Goal: Information Seeking & Learning: Learn about a topic

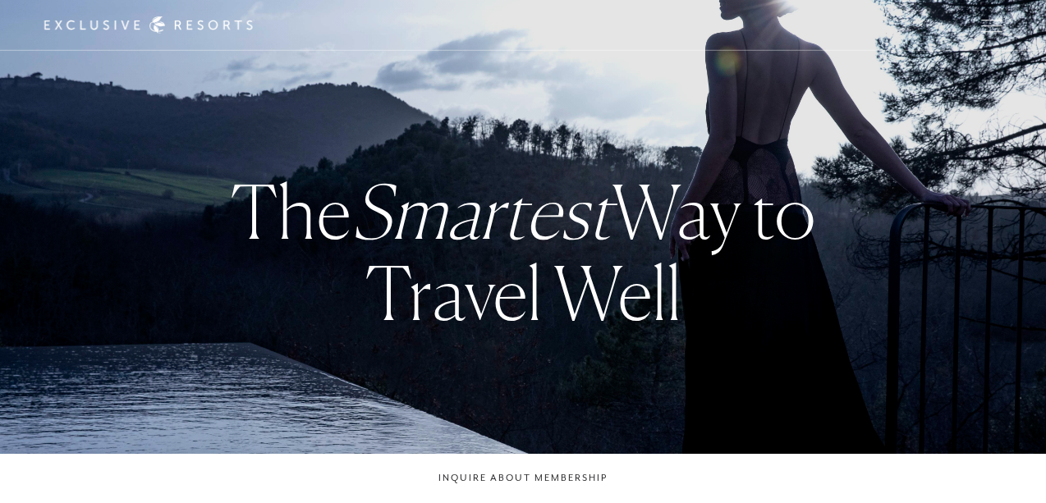
checkbox input "false"
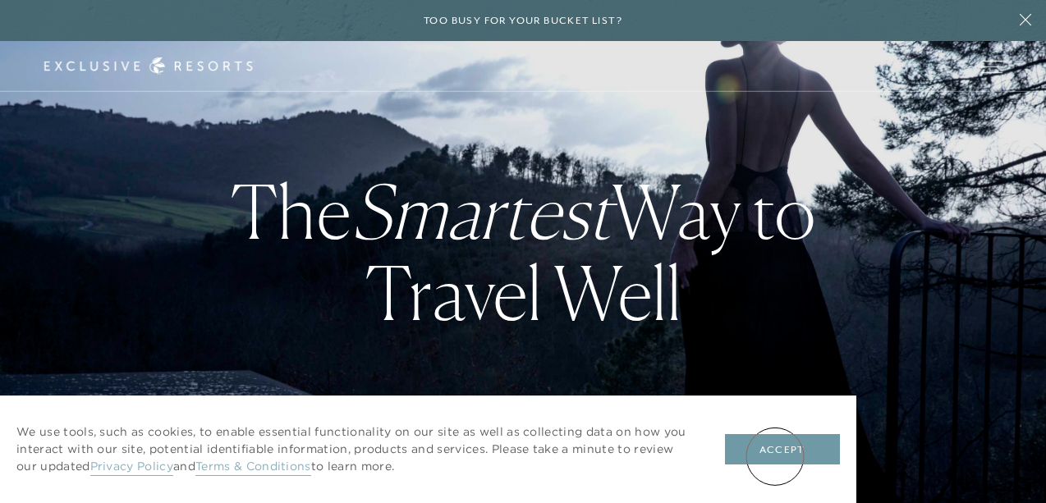
click at [775, 456] on button "Accept" at bounding box center [782, 449] width 115 height 31
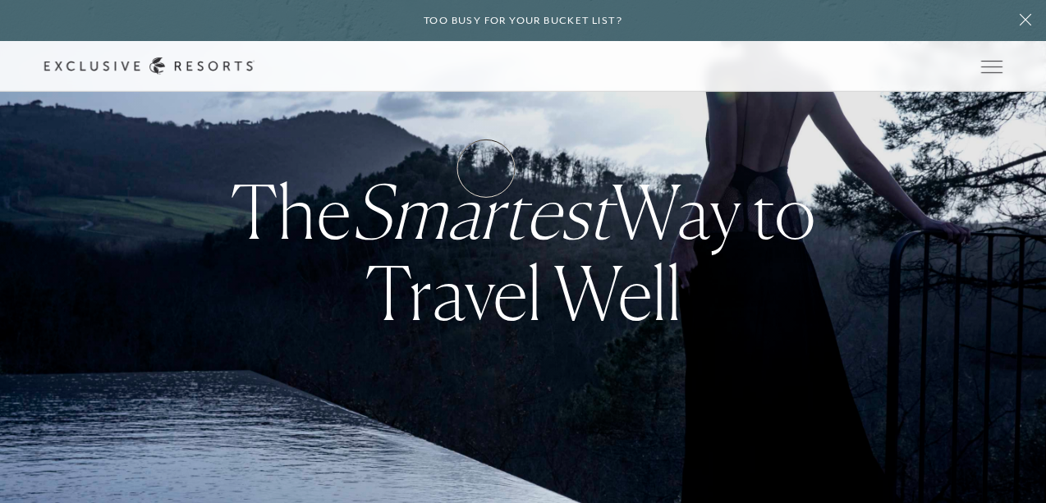
click at [0, 0] on link "How it works" at bounding box center [0, 0] width 0 height 0
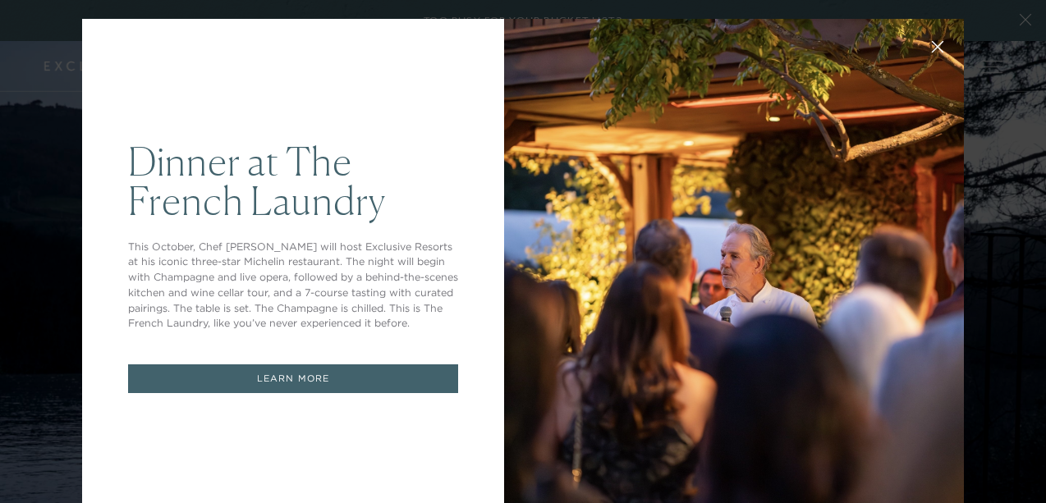
click at [937, 41] on icon at bounding box center [938, 47] width 12 height 12
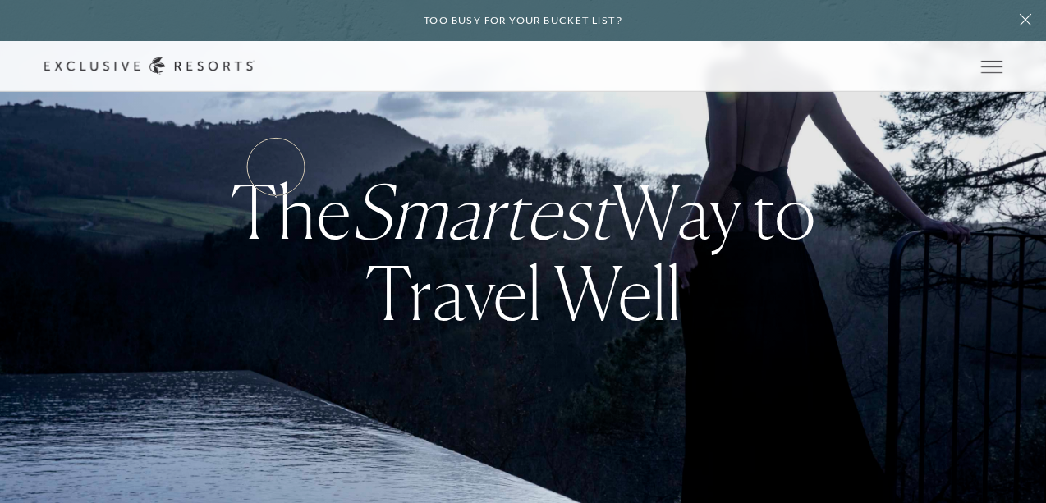
click at [0, 0] on link "Services & Standards" at bounding box center [0, 0] width 0 height 0
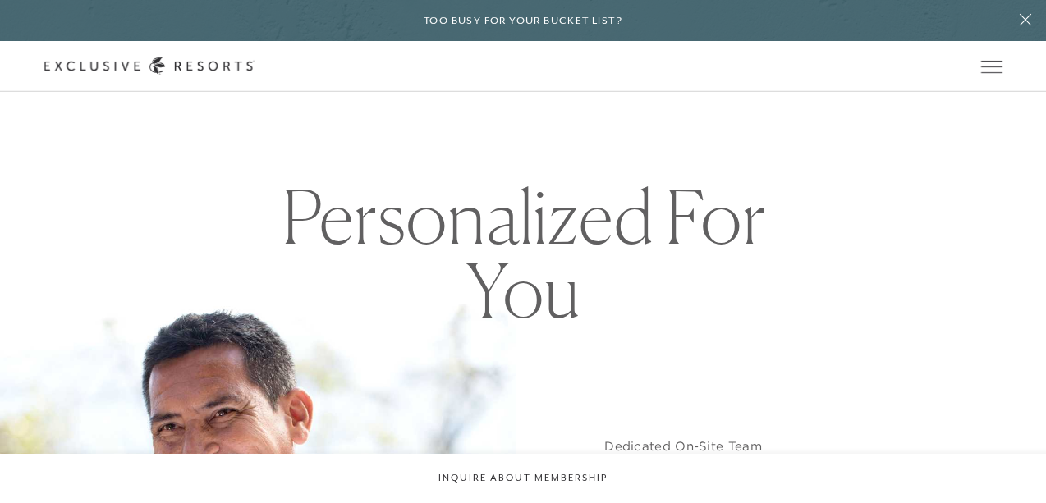
scroll to position [935, 0]
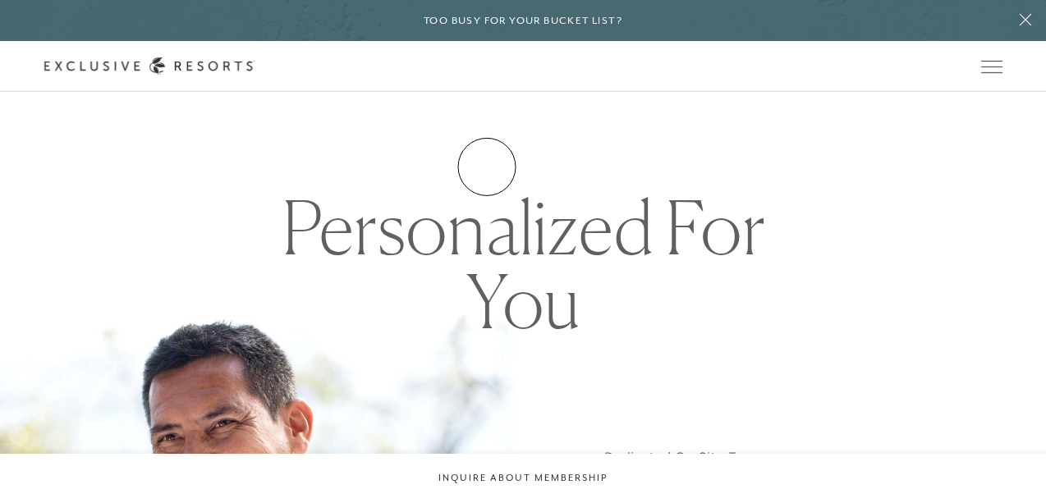
click at [0, 0] on link "How it works" at bounding box center [0, 0] width 0 height 0
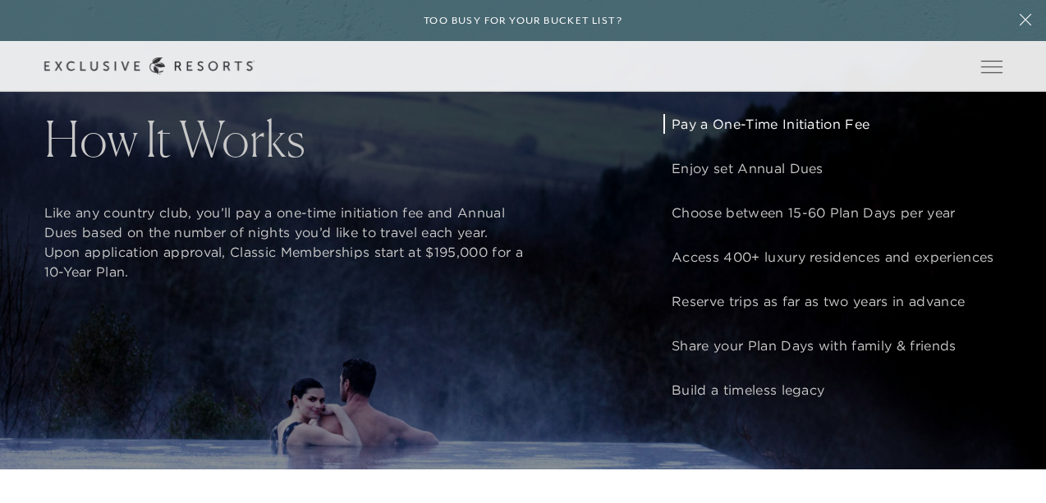
scroll to position [1149, 0]
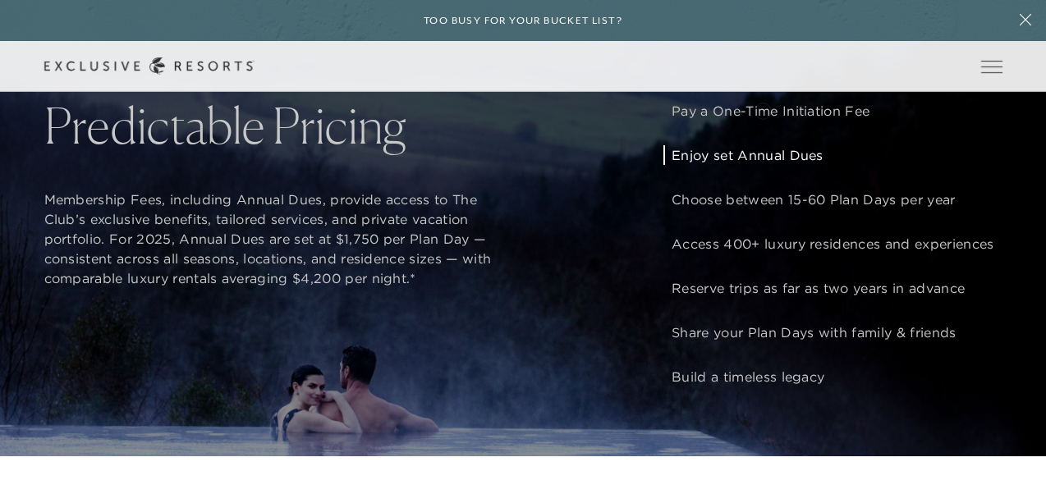
click at [763, 92] on header "Skip to main content Too busy for your bucket list? Not a bucket list. A bluepr…" at bounding box center [523, 46] width 1046 height 92
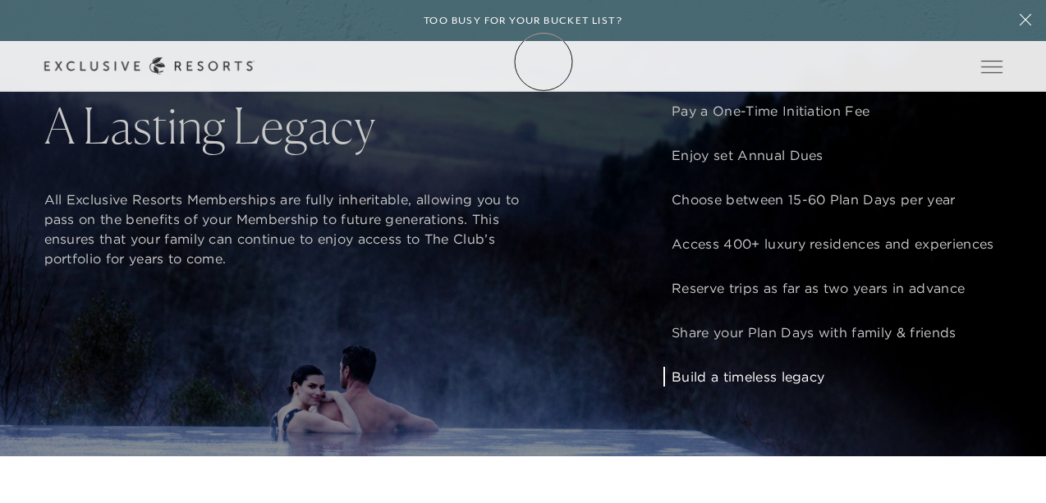
click at [0, 0] on link "Membership" at bounding box center [0, 0] width 0 height 0
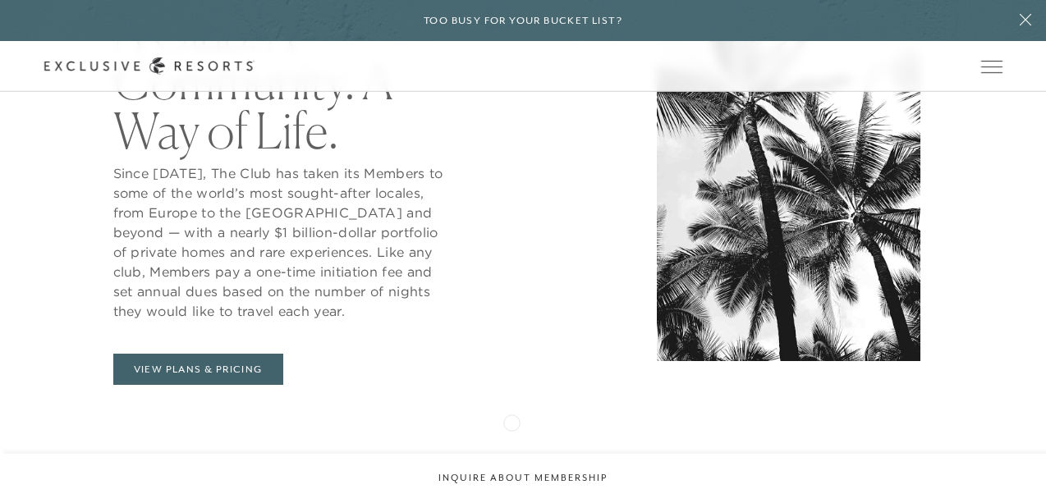
scroll to position [614, 0]
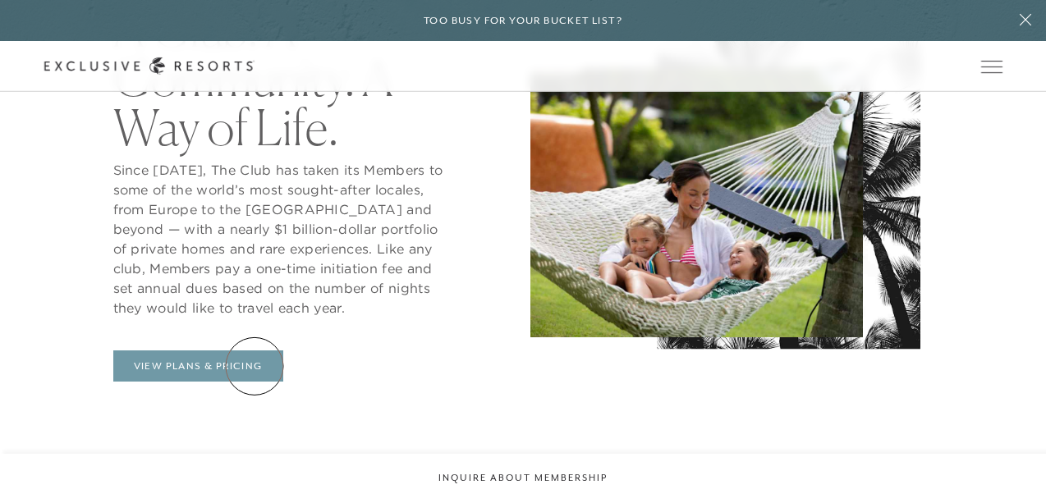
click at [255, 366] on link "View Plans & Pricing" at bounding box center [198, 366] width 170 height 31
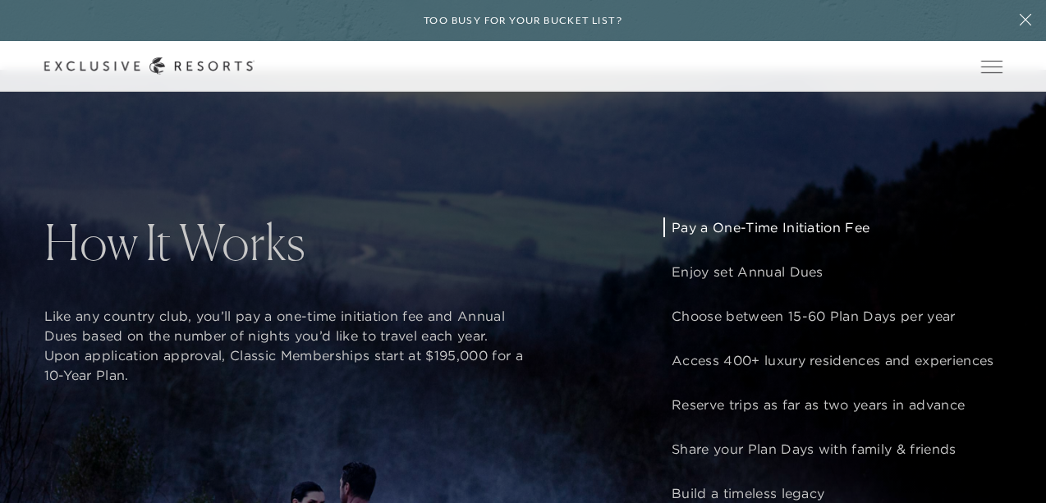
scroll to position [1039, 0]
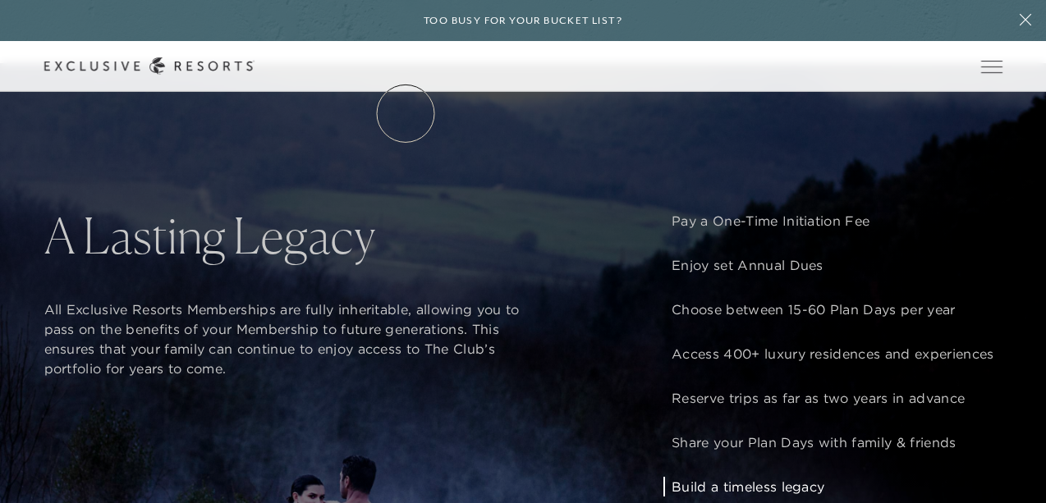
click at [0, 0] on link "Residence Collection" at bounding box center [0, 0] width 0 height 0
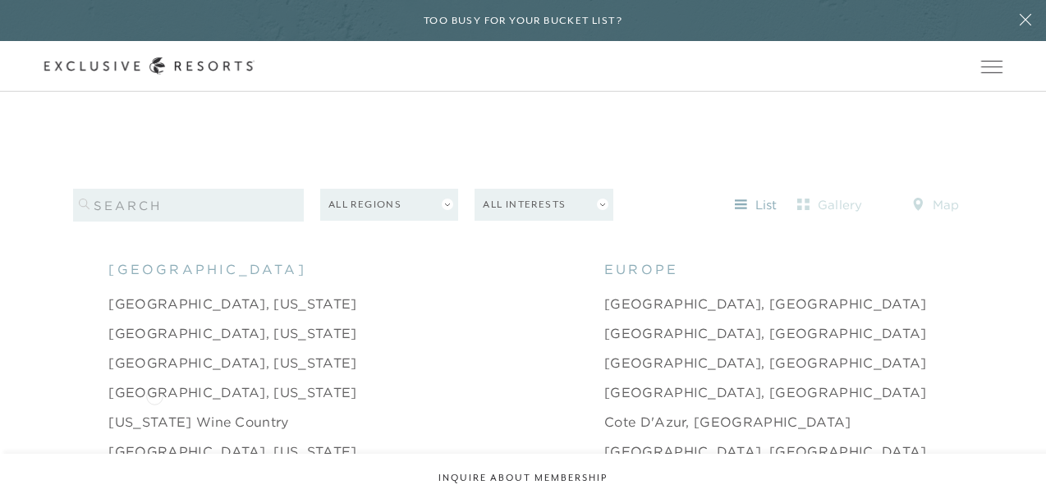
scroll to position [1424, 0]
click at [165, 296] on link "[GEOGRAPHIC_DATA], [US_STATE]" at bounding box center [232, 306] width 248 height 20
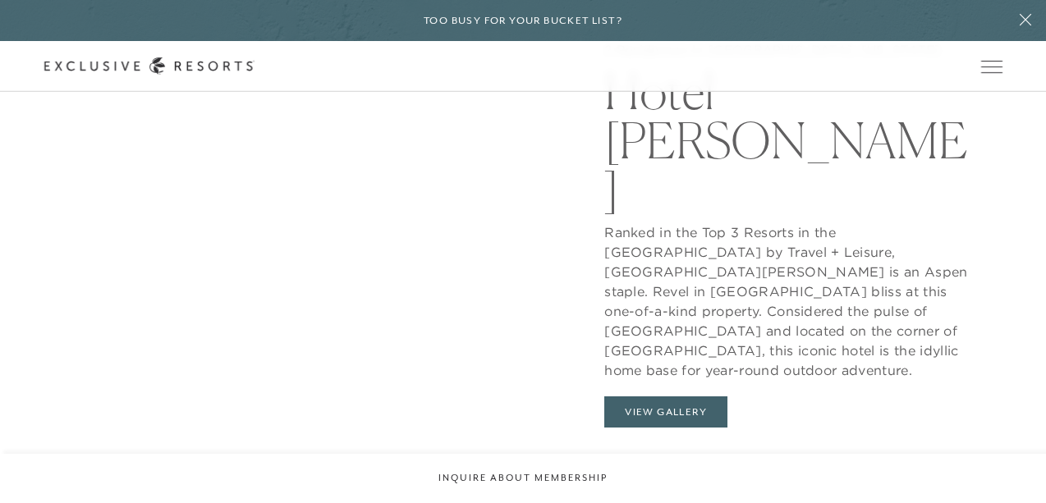
scroll to position [1314, 0]
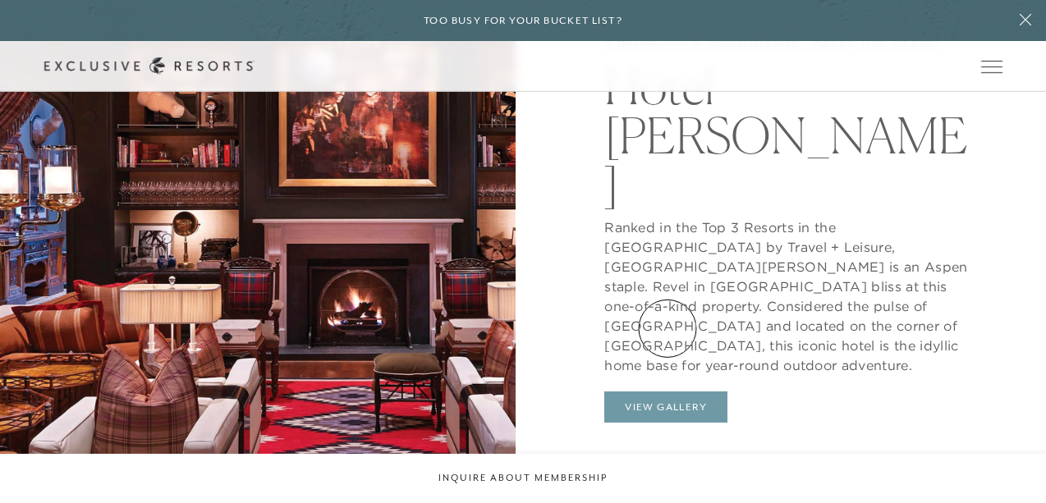
click at [667, 392] on button "View Gallery" at bounding box center [665, 407] width 123 height 31
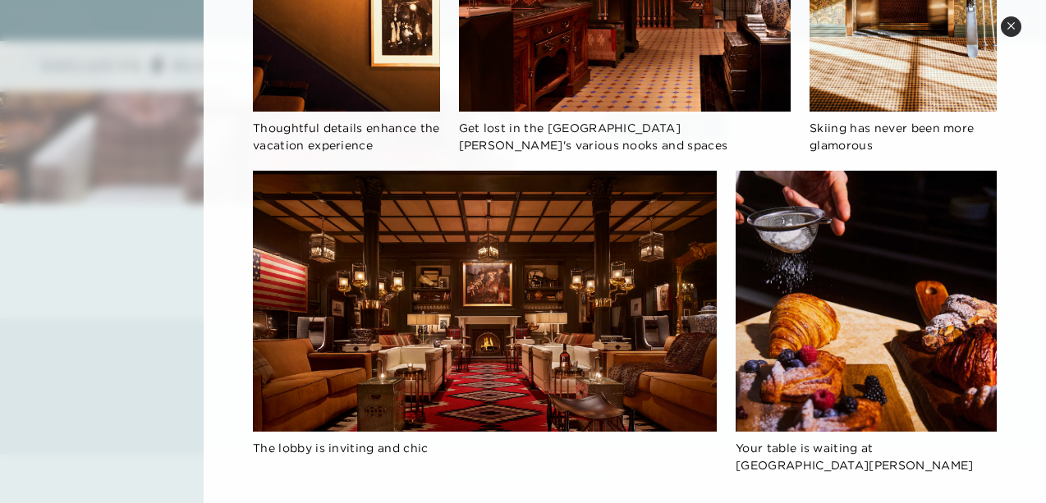
scroll to position [1598, 0]
click at [1014, 26] on icon at bounding box center [1011, 25] width 9 height 9
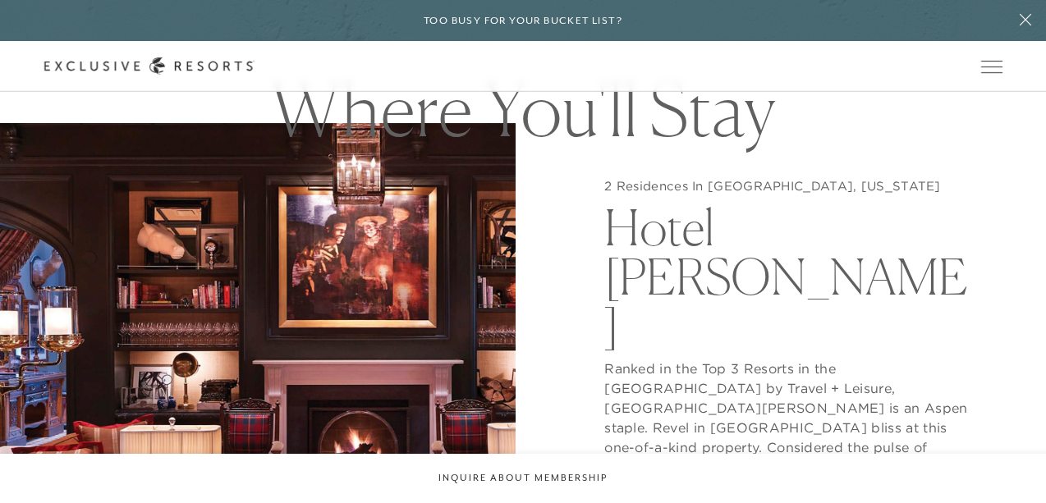
scroll to position [1183, 0]
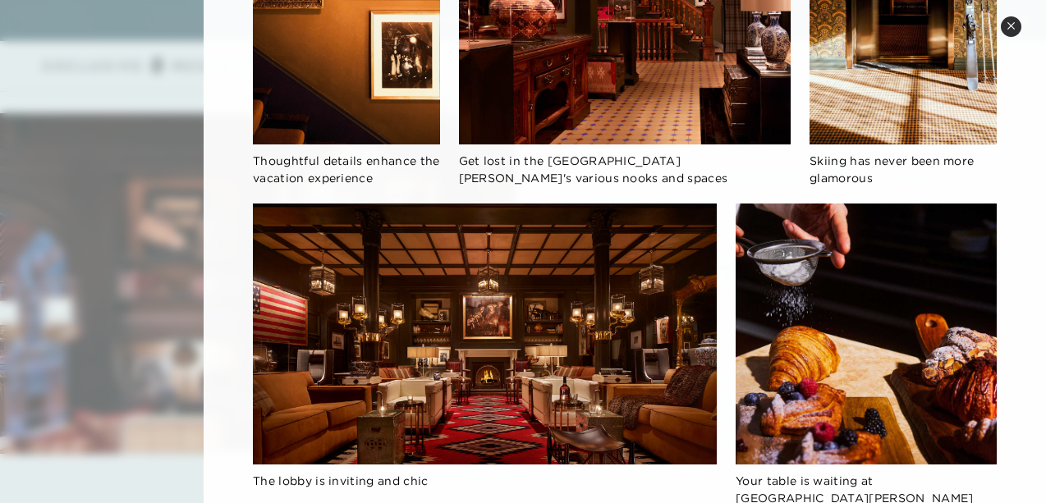
scroll to position [1021, 0]
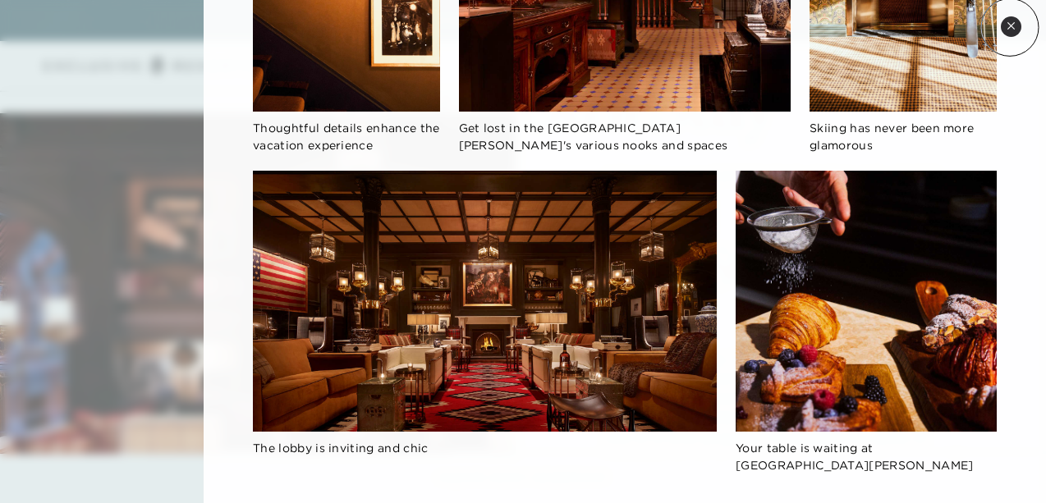
click at [1010, 27] on icon at bounding box center [1011, 25] width 9 height 9
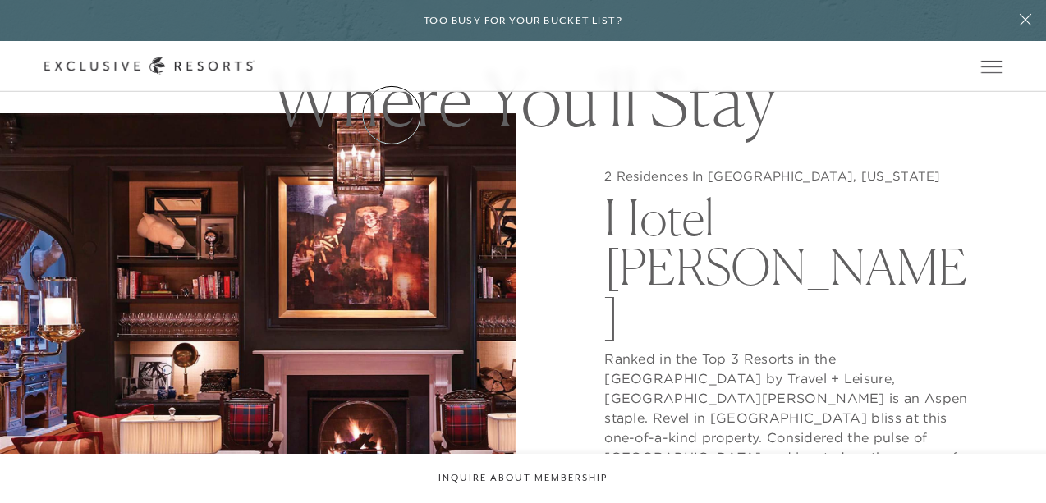
click at [0, 0] on link "Residence Collection" at bounding box center [0, 0] width 0 height 0
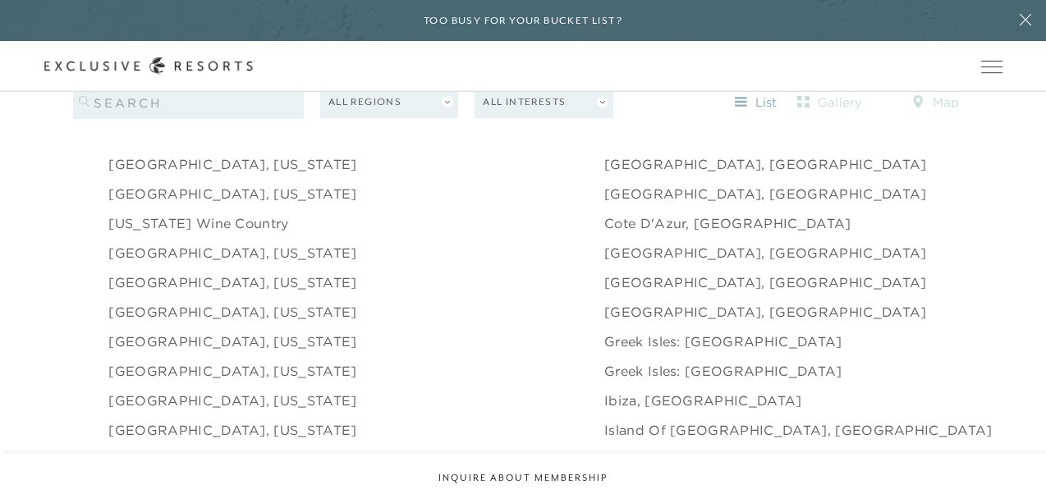
scroll to position [1627, 0]
click at [166, 330] on link "[GEOGRAPHIC_DATA], [US_STATE]" at bounding box center [232, 340] width 248 height 20
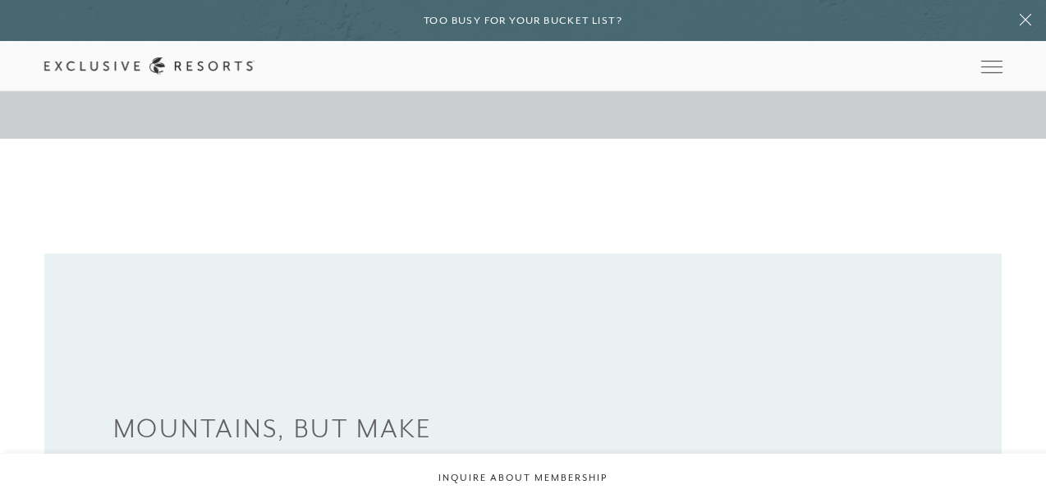
scroll to position [349, 0]
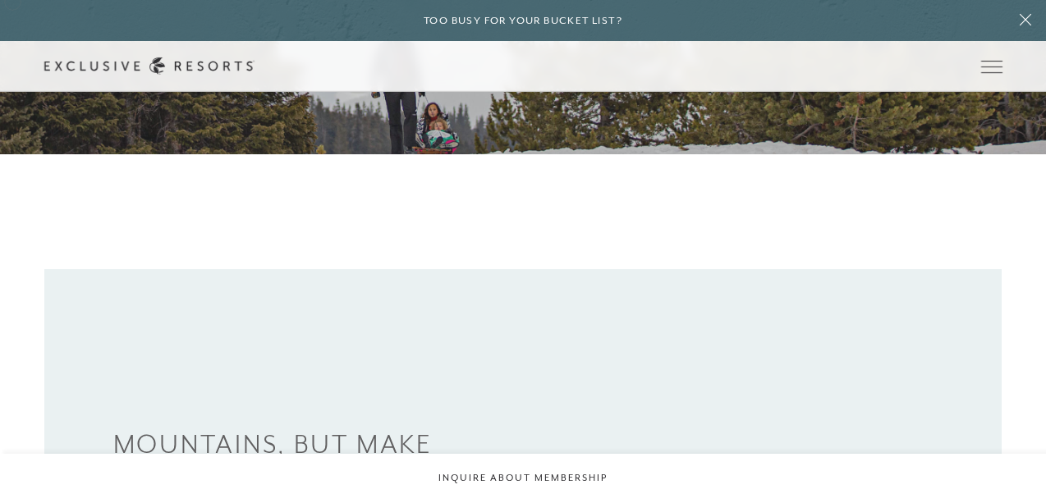
scroll to position [1627, 0]
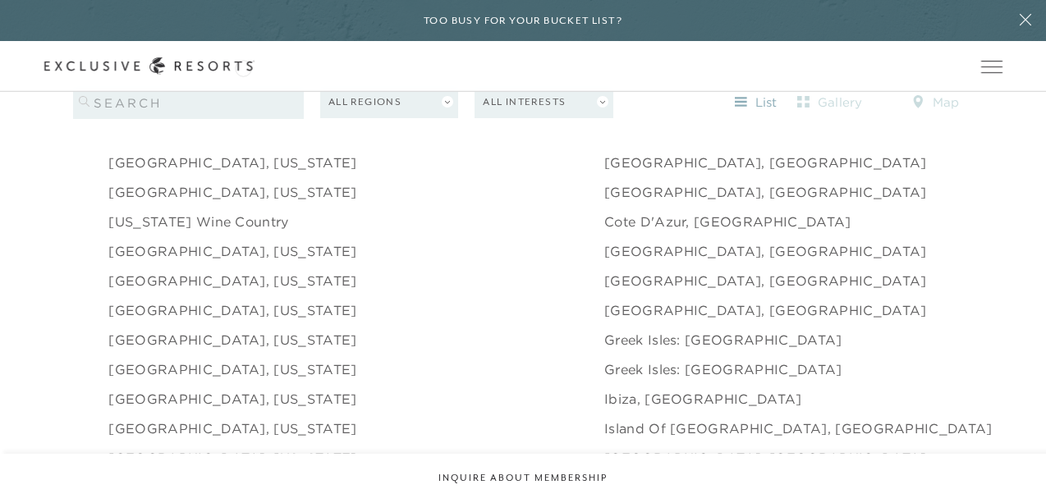
click at [0, 0] on div "Schedule a Meeting Get Started The Collection Residence Collection Experience C…" at bounding box center [0, 0] width 0 height 0
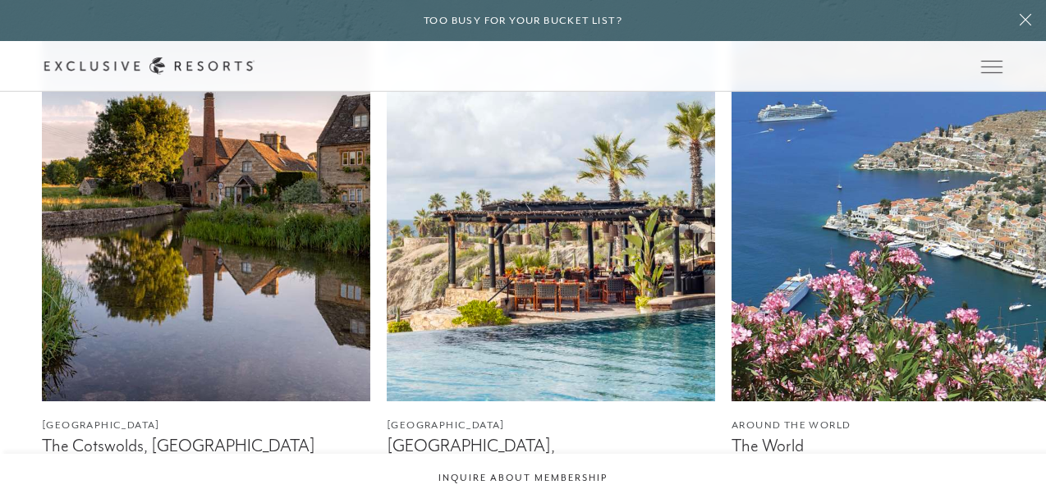
scroll to position [910, 0]
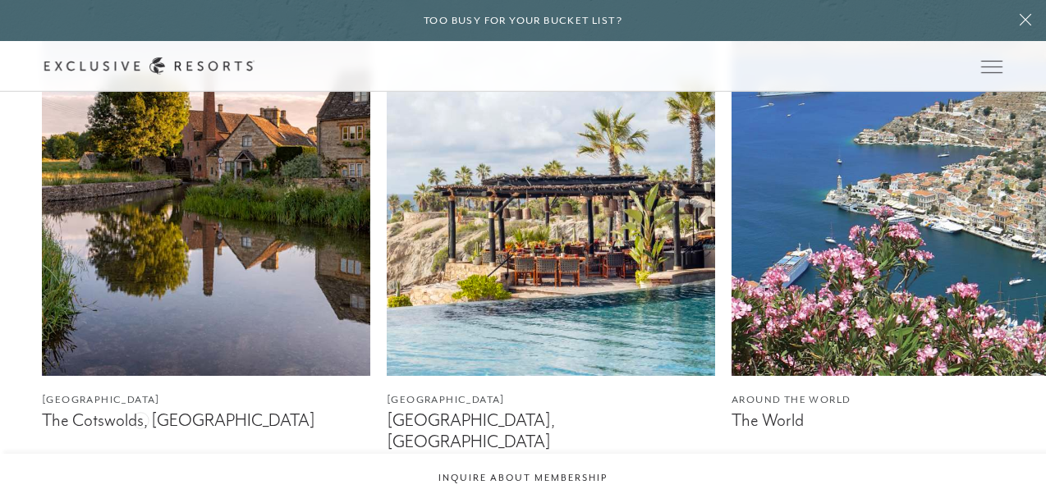
click at [140, 419] on figcaption "The Cotswolds, [GEOGRAPHIC_DATA]" at bounding box center [206, 420] width 328 height 21
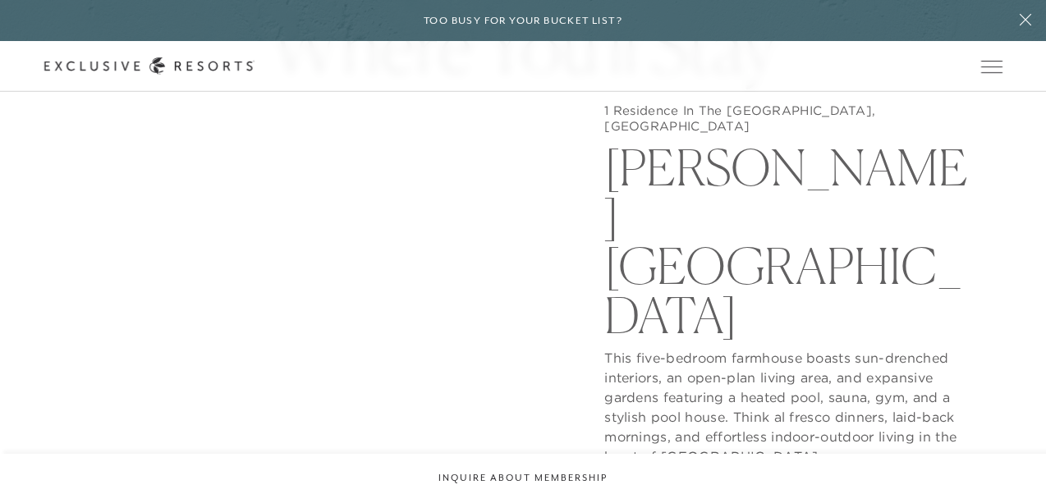
scroll to position [1278, 0]
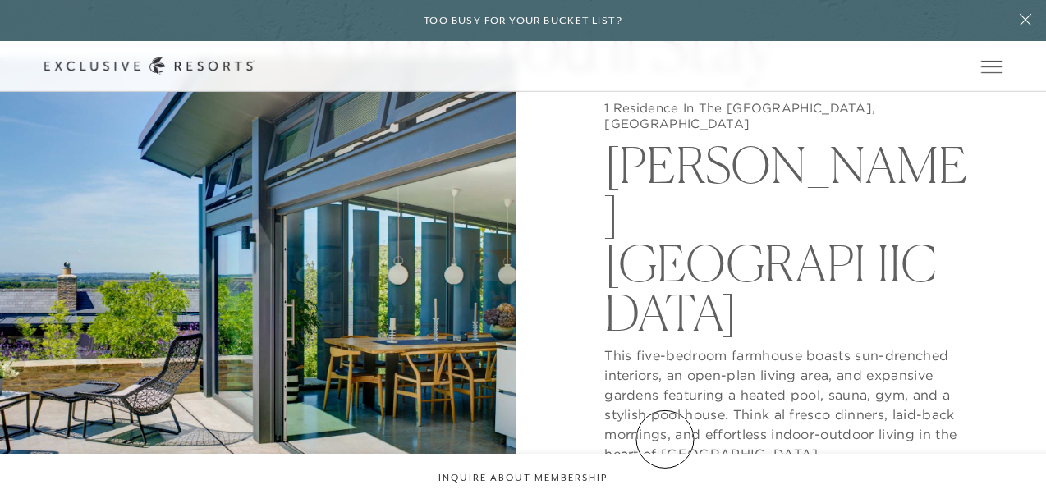
click at [665, 480] on button "View Gallery" at bounding box center [665, 495] width 123 height 31
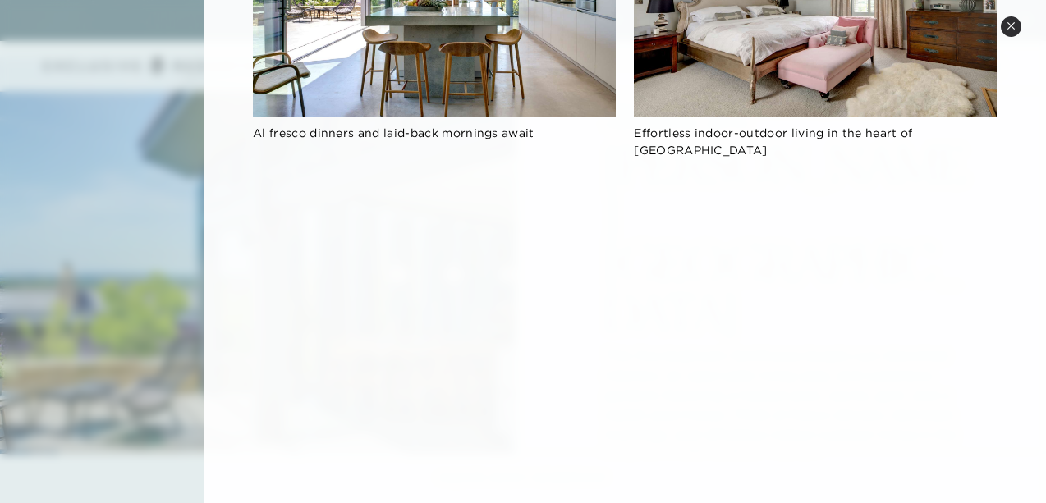
scroll to position [1666, 0]
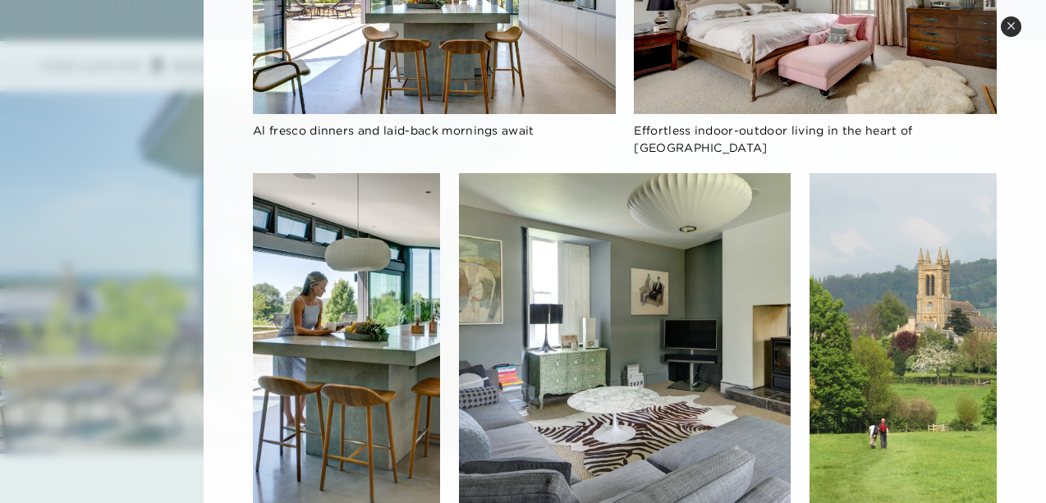
scroll to position [910, 0]
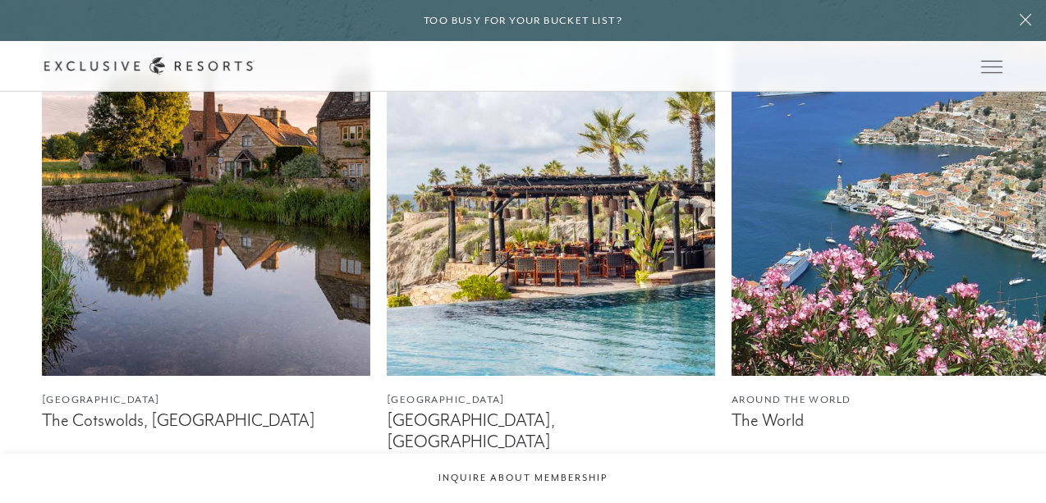
click at [578, 264] on img at bounding box center [551, 171] width 328 height 410
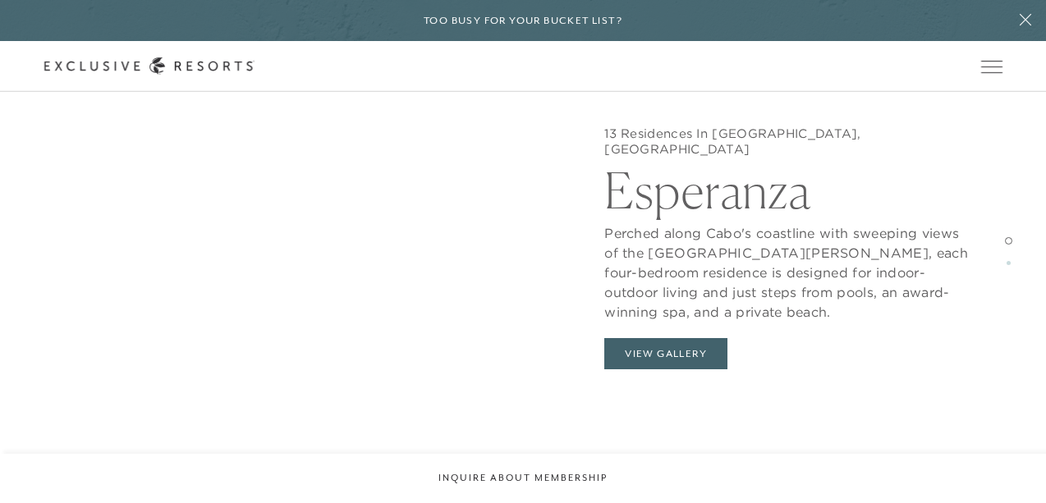
scroll to position [1376, 0]
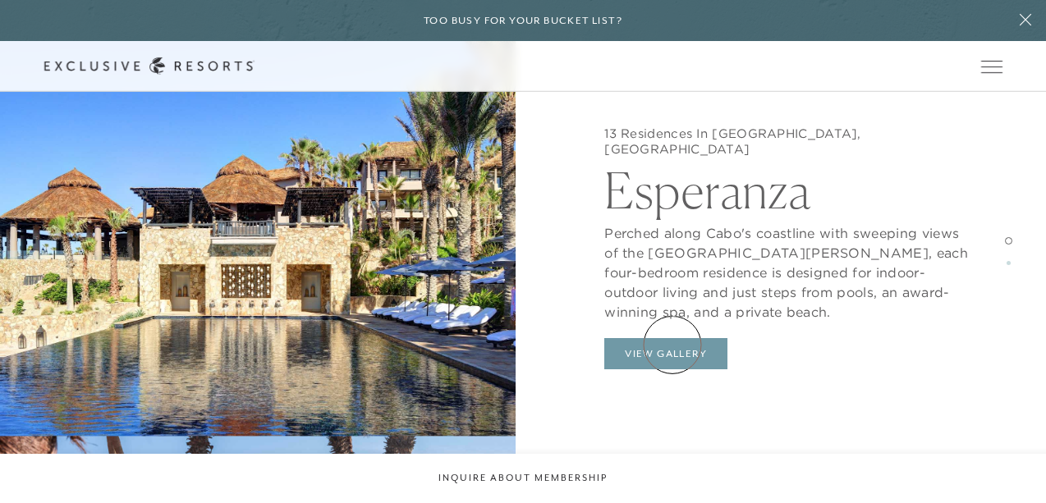
click at [672, 345] on button "View Gallery" at bounding box center [665, 353] width 123 height 31
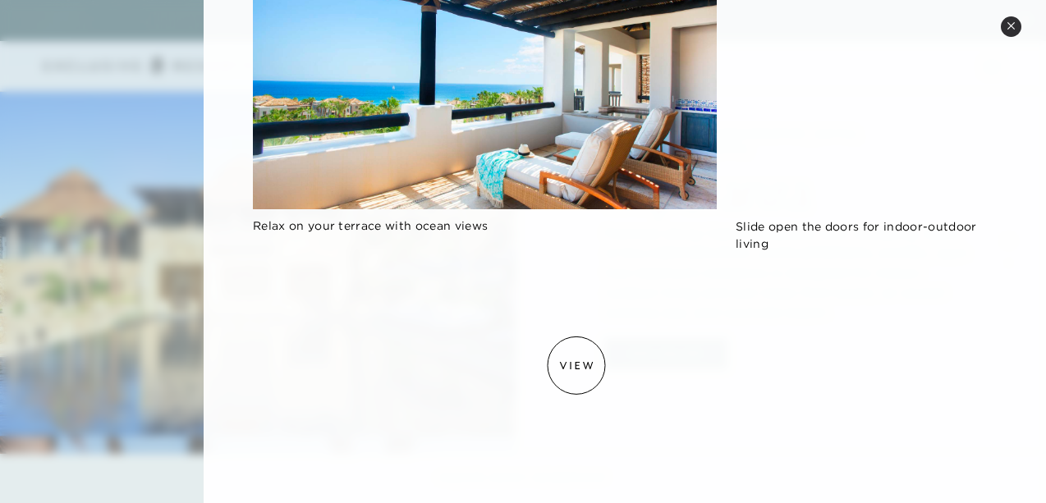
scroll to position [0, 0]
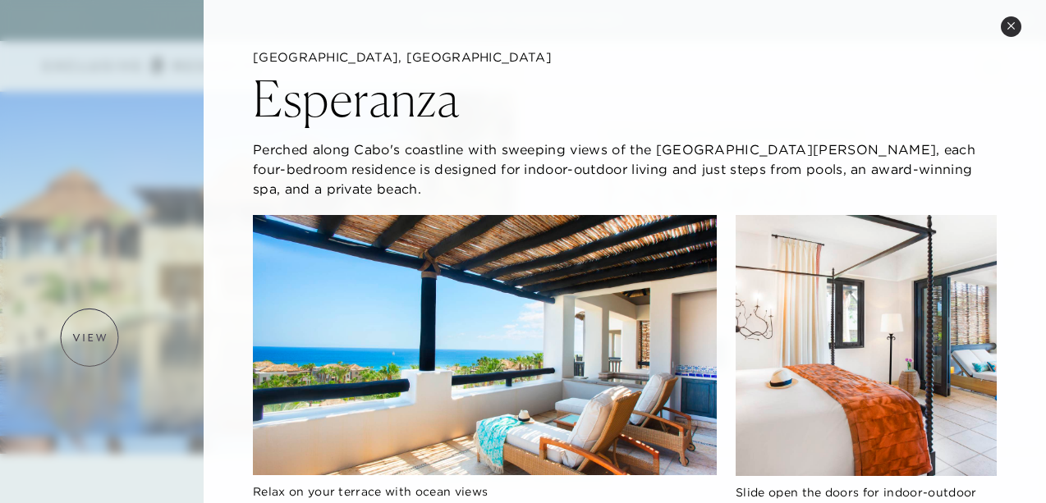
click at [89, 337] on div at bounding box center [523, 251] width 1046 height 503
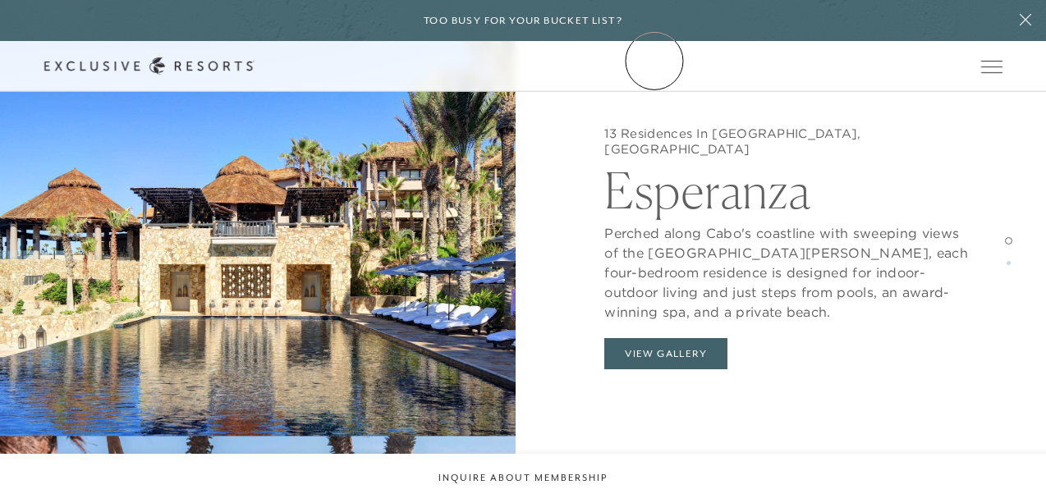
click at [0, 0] on link "Community" at bounding box center [0, 0] width 0 height 0
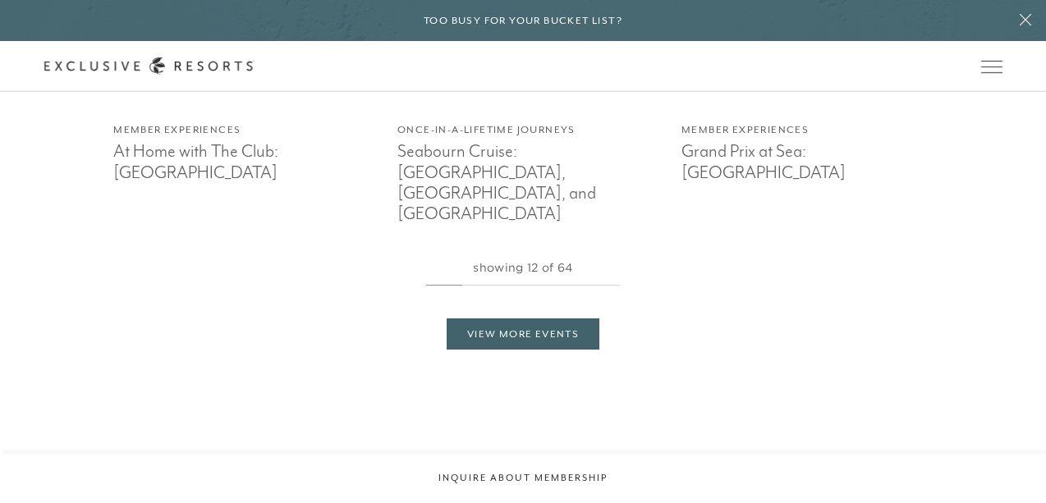
scroll to position [4668, 0]
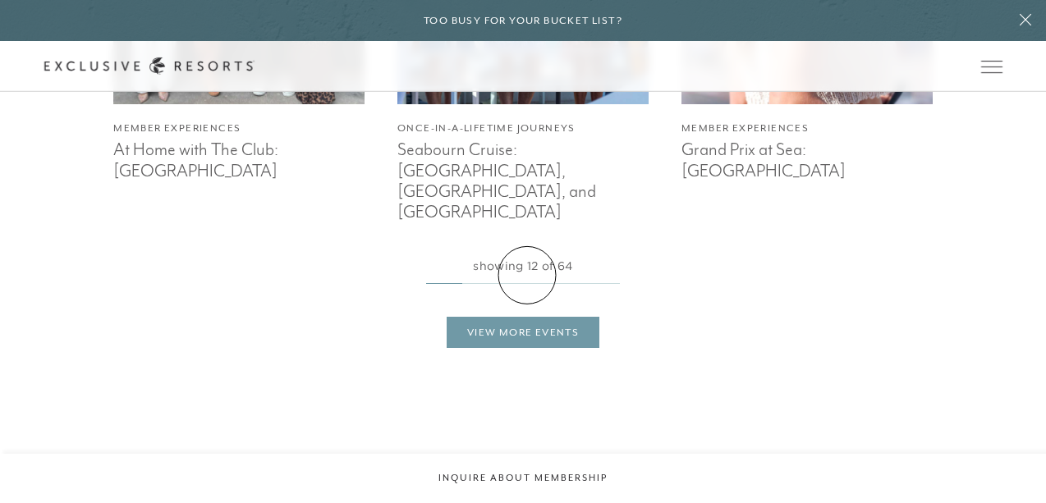
click at [527, 317] on link "View More Events" at bounding box center [523, 332] width 153 height 31
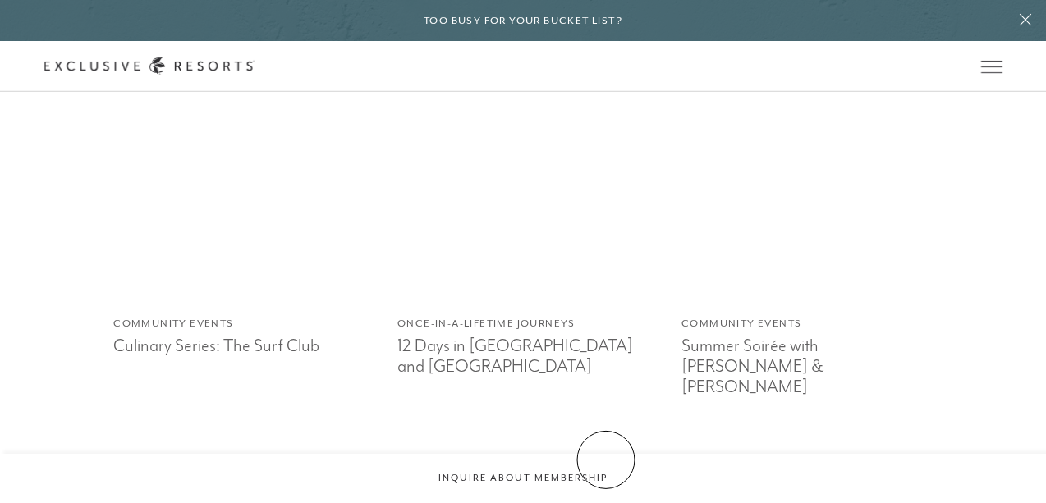
scroll to position [7634, 0]
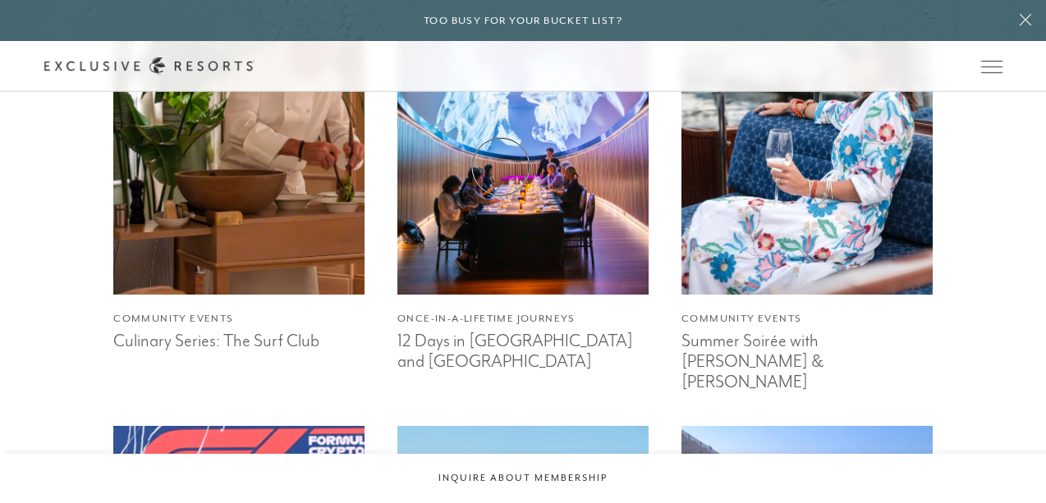
click at [501, 167] on img at bounding box center [523, 127] width 277 height 369
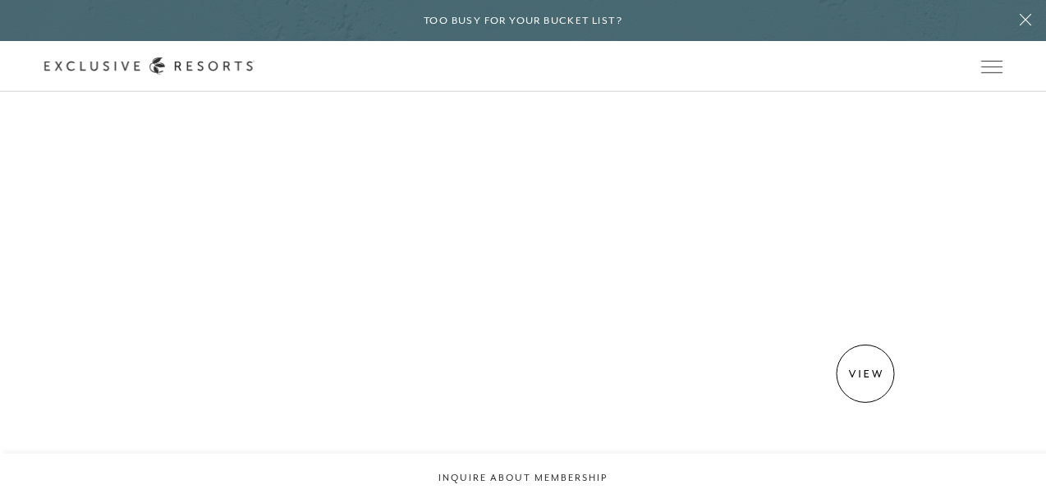
scroll to position [3865, 0]
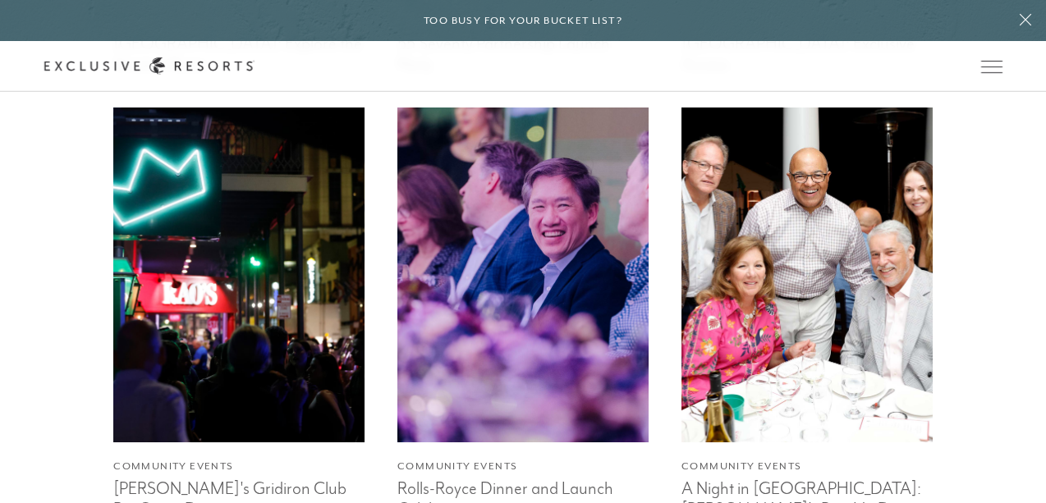
scroll to position [13514, 0]
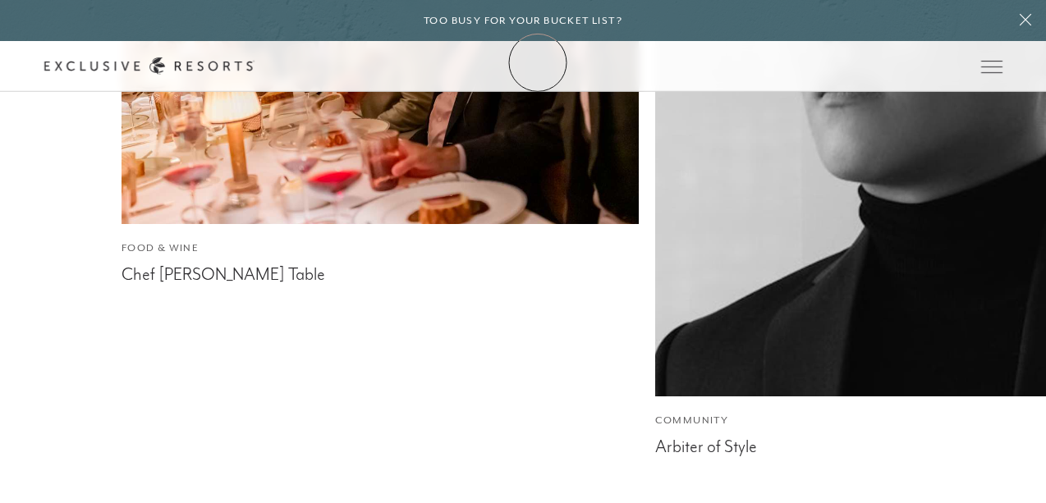
click at [0, 0] on link "Membership" at bounding box center [0, 0] width 0 height 0
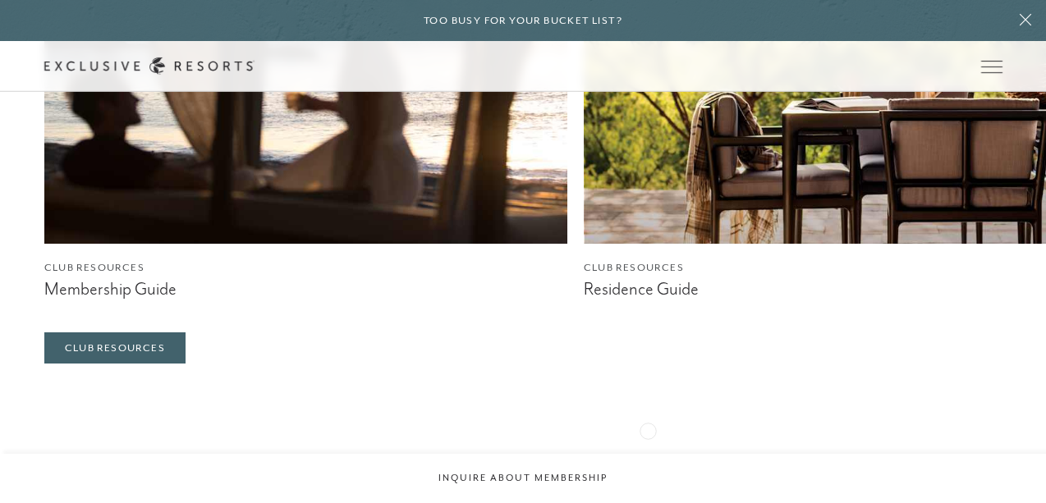
scroll to position [5312, 0]
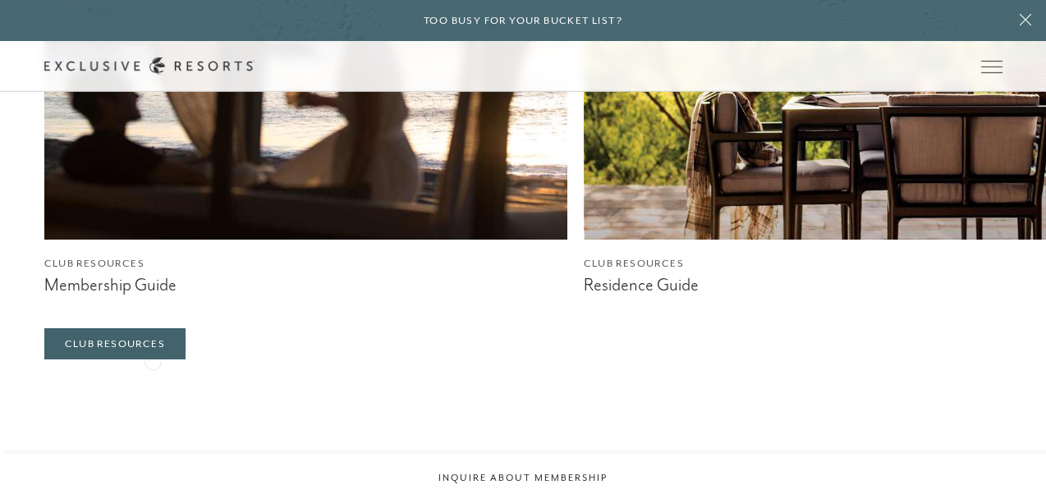
click at [153, 240] on img at bounding box center [305, 34] width 523 height 410
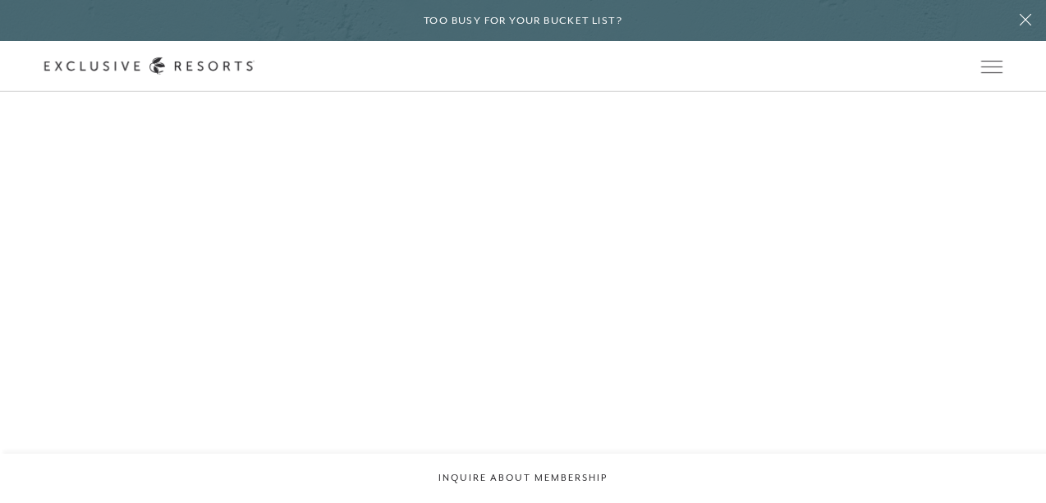
scroll to position [5948, 0]
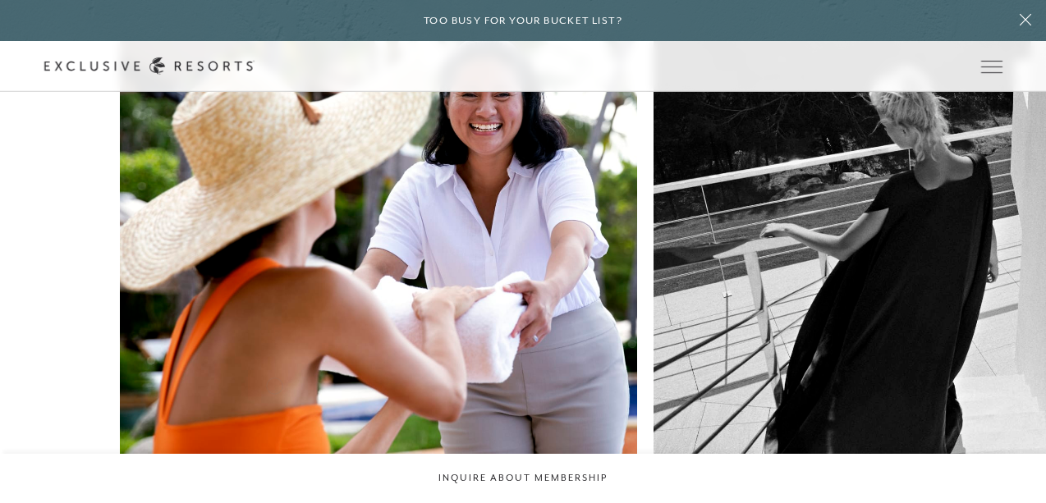
click at [274, 501] on div "The Top 10 Reasons to Join Exclusive Resorts" at bounding box center [378, 513] width 517 height 25
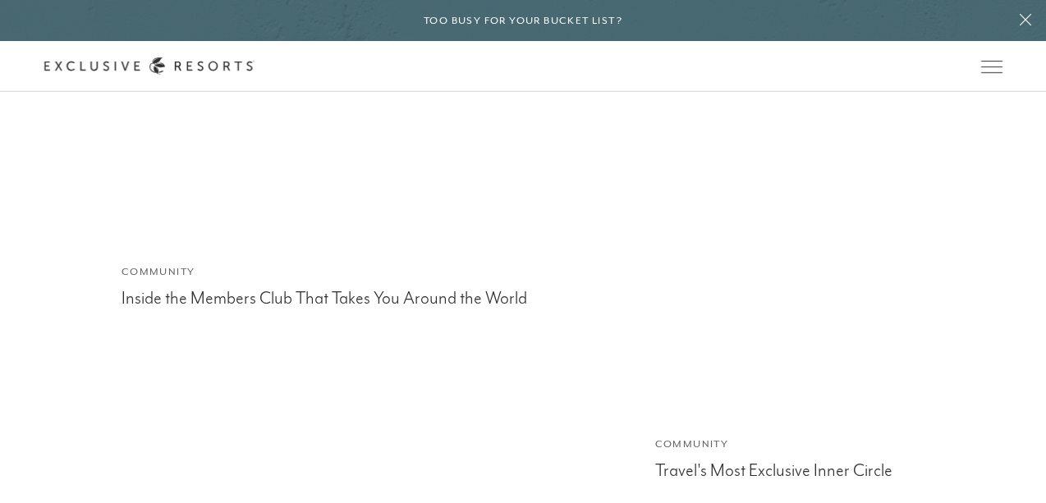
scroll to position [7703, 0]
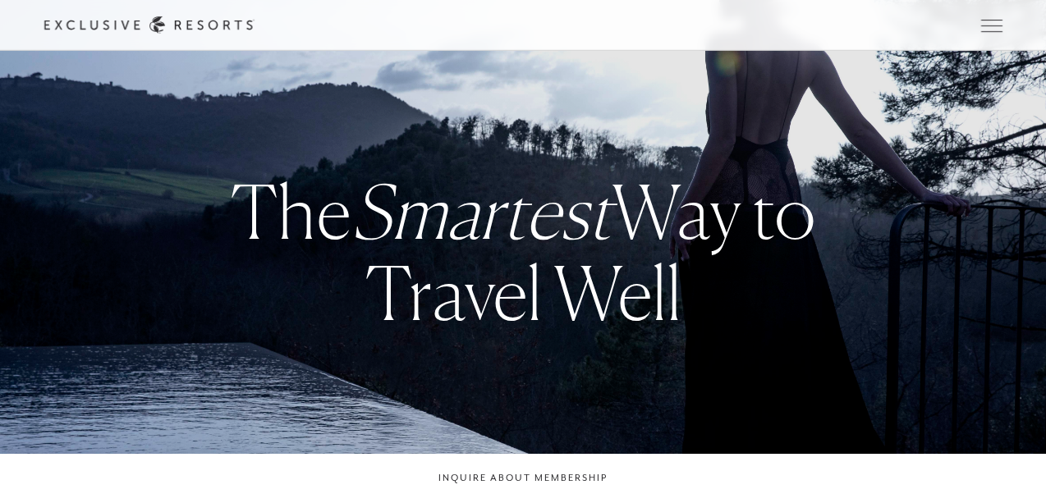
checkbox input "false"
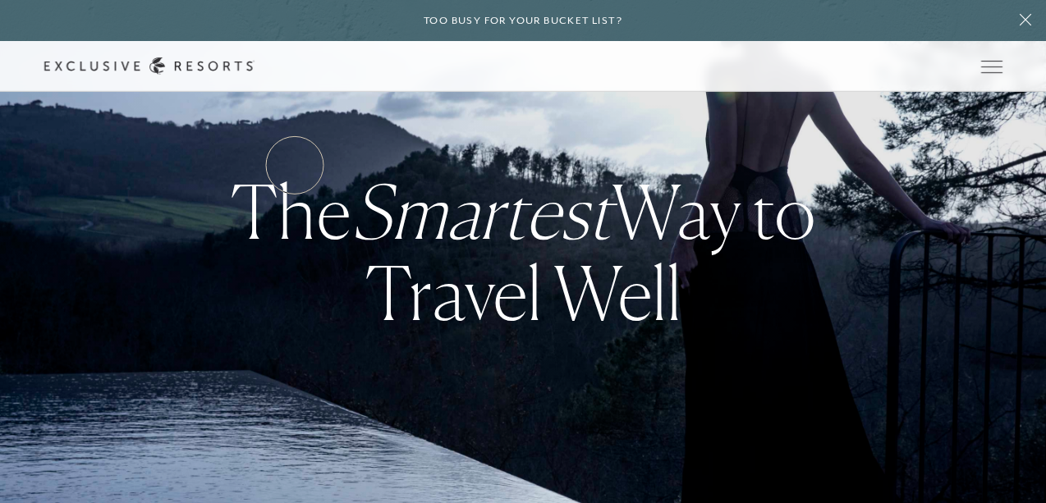
click at [0, 0] on link "Services & Standards" at bounding box center [0, 0] width 0 height 0
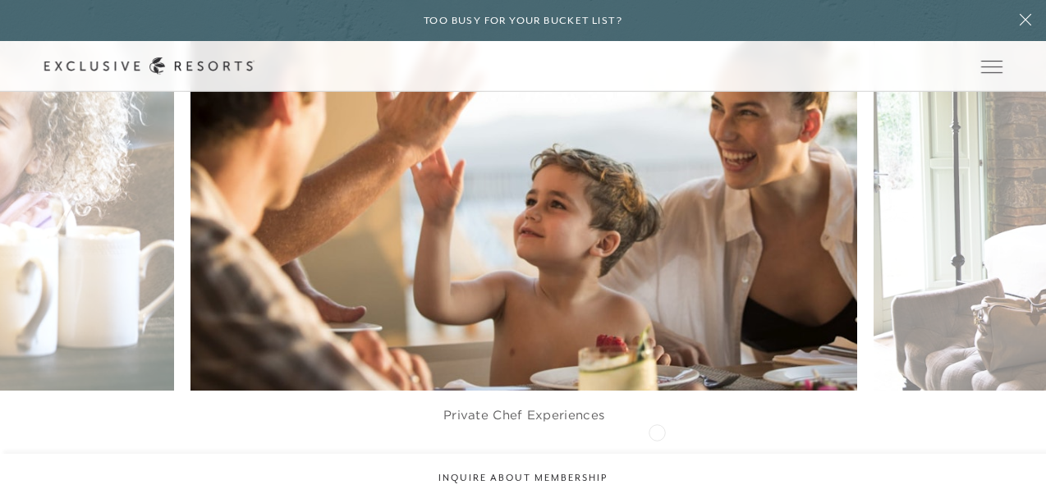
scroll to position [2952, 0]
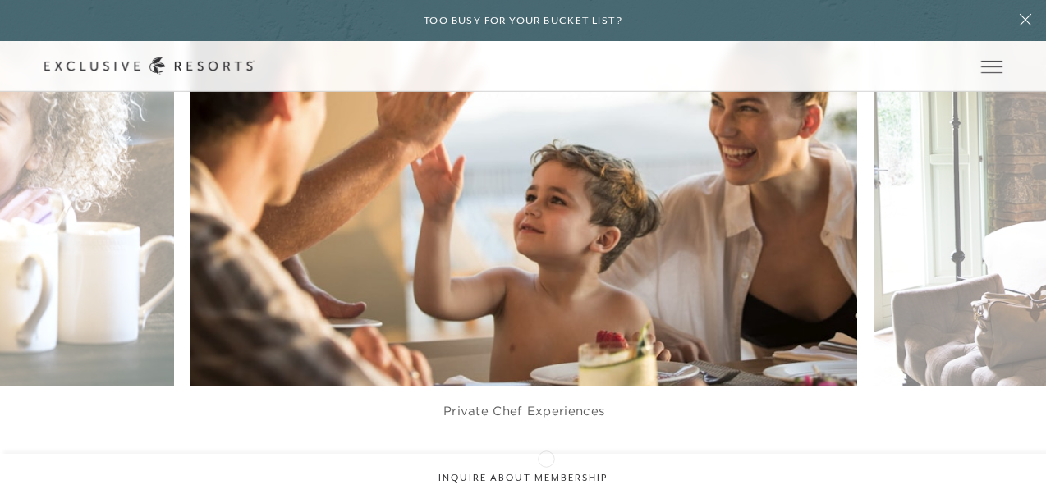
click at [546, 457] on div at bounding box center [544, 464] width 34 height 25
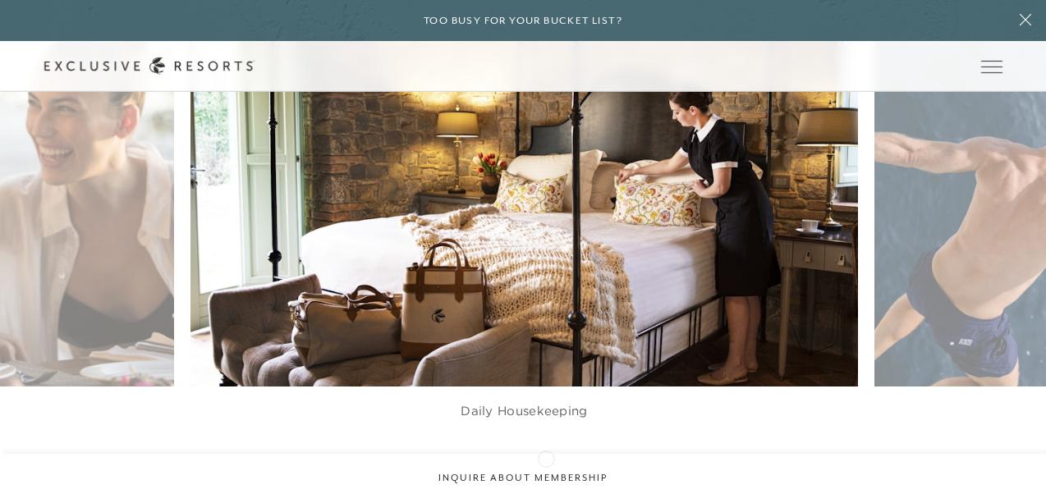
click at [546, 457] on div at bounding box center [544, 464] width 34 height 25
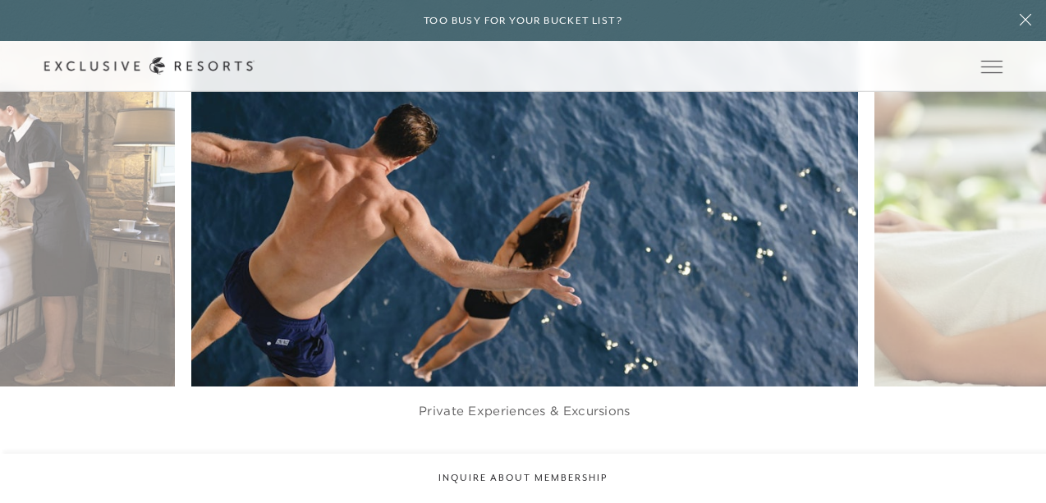
click at [546, 457] on div at bounding box center [544, 464] width 34 height 25
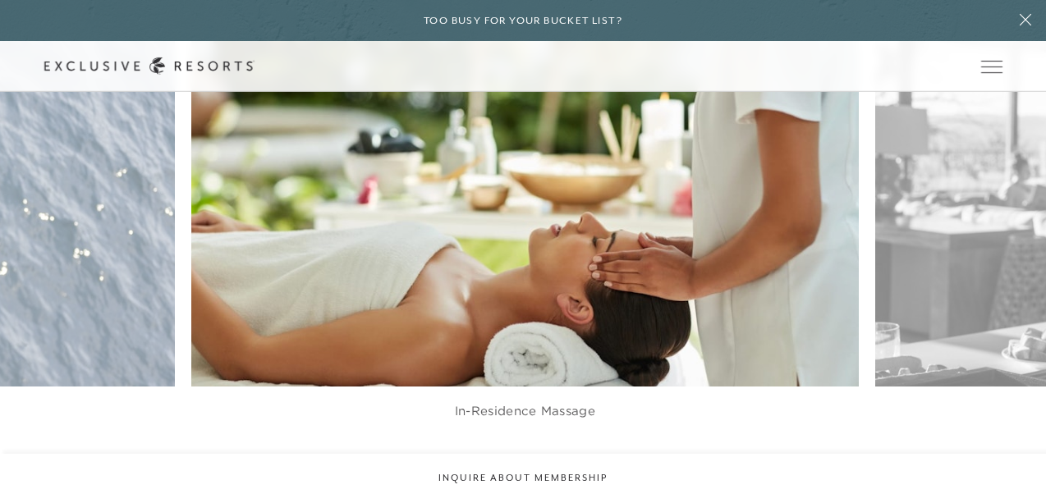
click at [546, 457] on div at bounding box center [544, 464] width 34 height 25
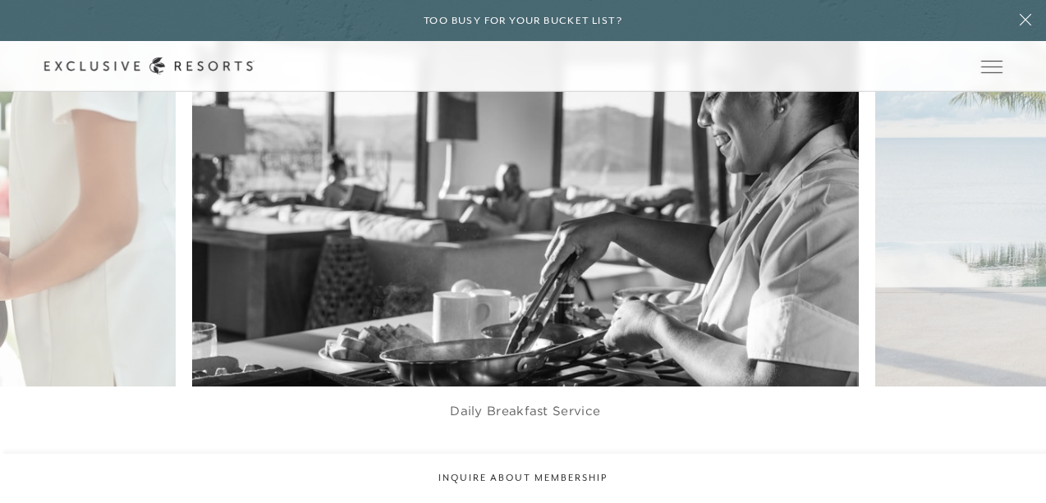
click at [546, 457] on div at bounding box center [544, 464] width 34 height 25
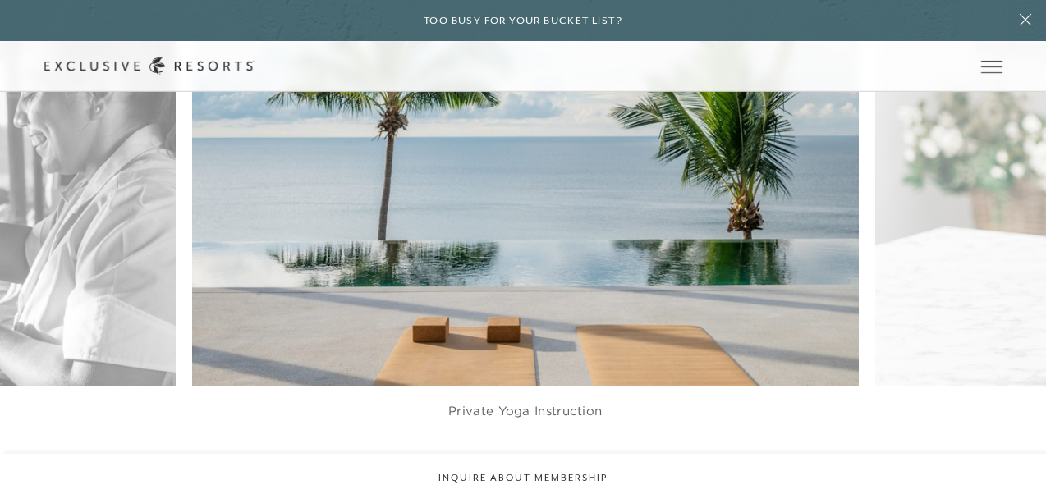
click at [546, 457] on div at bounding box center [544, 464] width 34 height 25
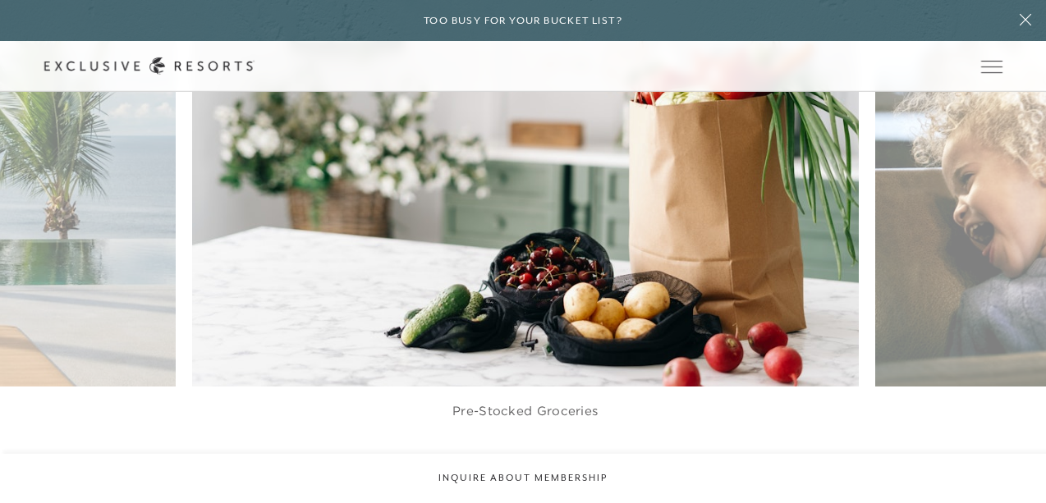
click at [546, 457] on div at bounding box center [544, 464] width 34 height 25
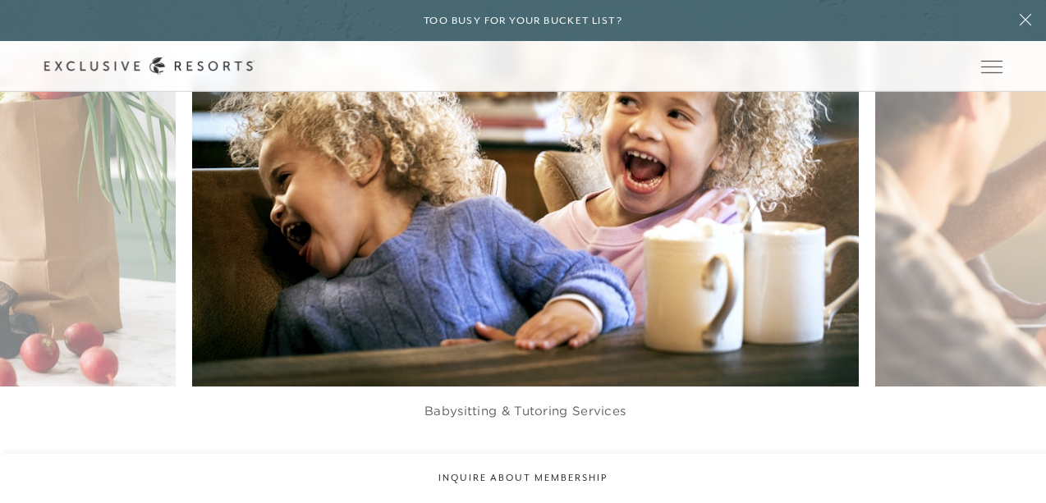
click at [546, 457] on div at bounding box center [544, 464] width 34 height 25
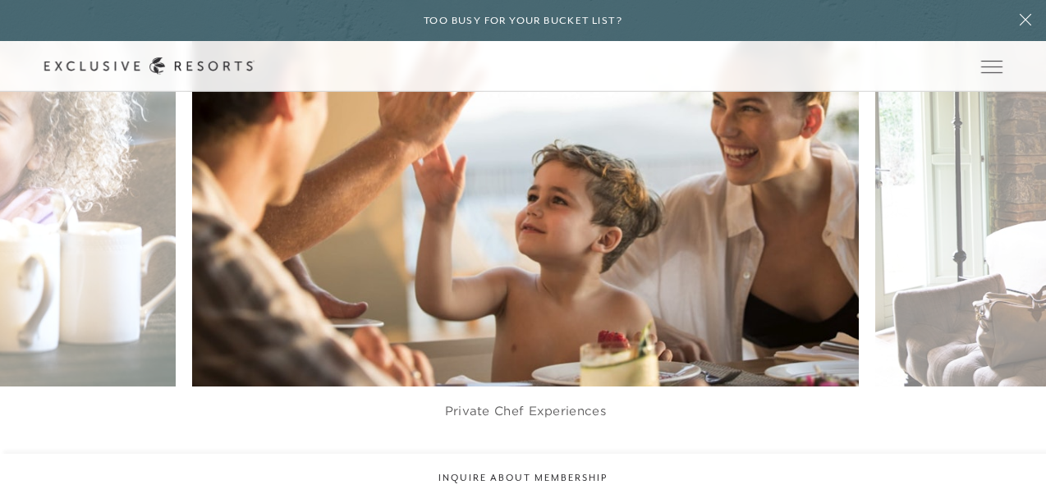
click at [546, 457] on div at bounding box center [544, 464] width 34 height 25
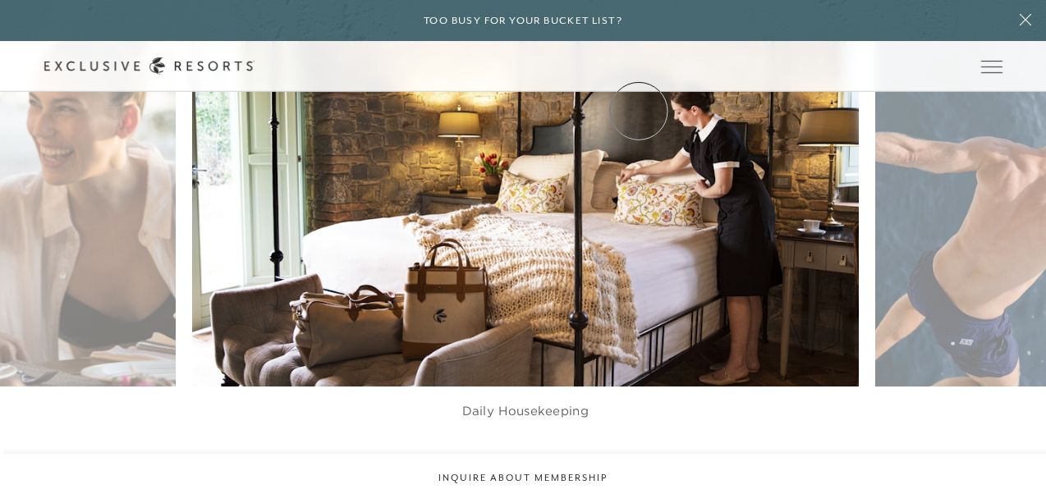
click at [0, 0] on link "VIP Benefits" at bounding box center [0, 0] width 0 height 0
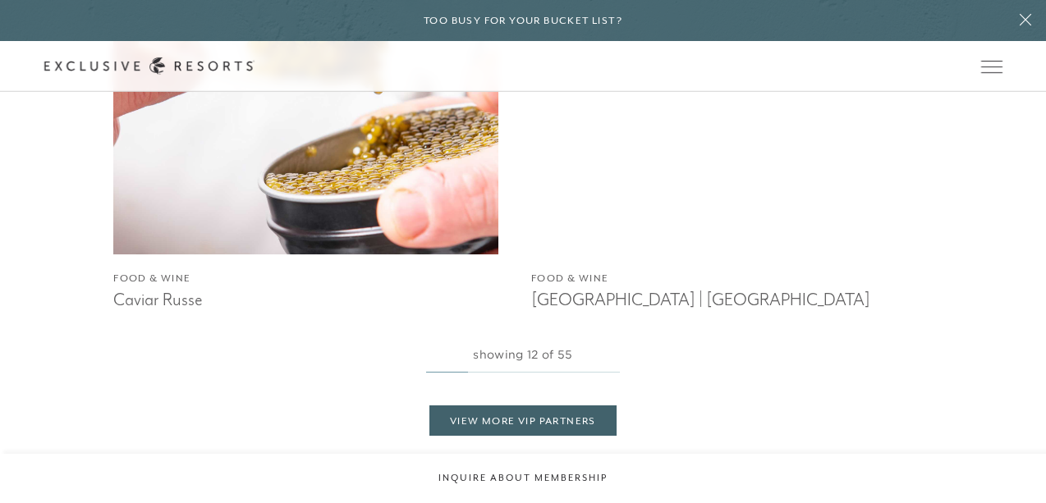
scroll to position [2953, 0]
